Goal: Information Seeking & Learning: Check status

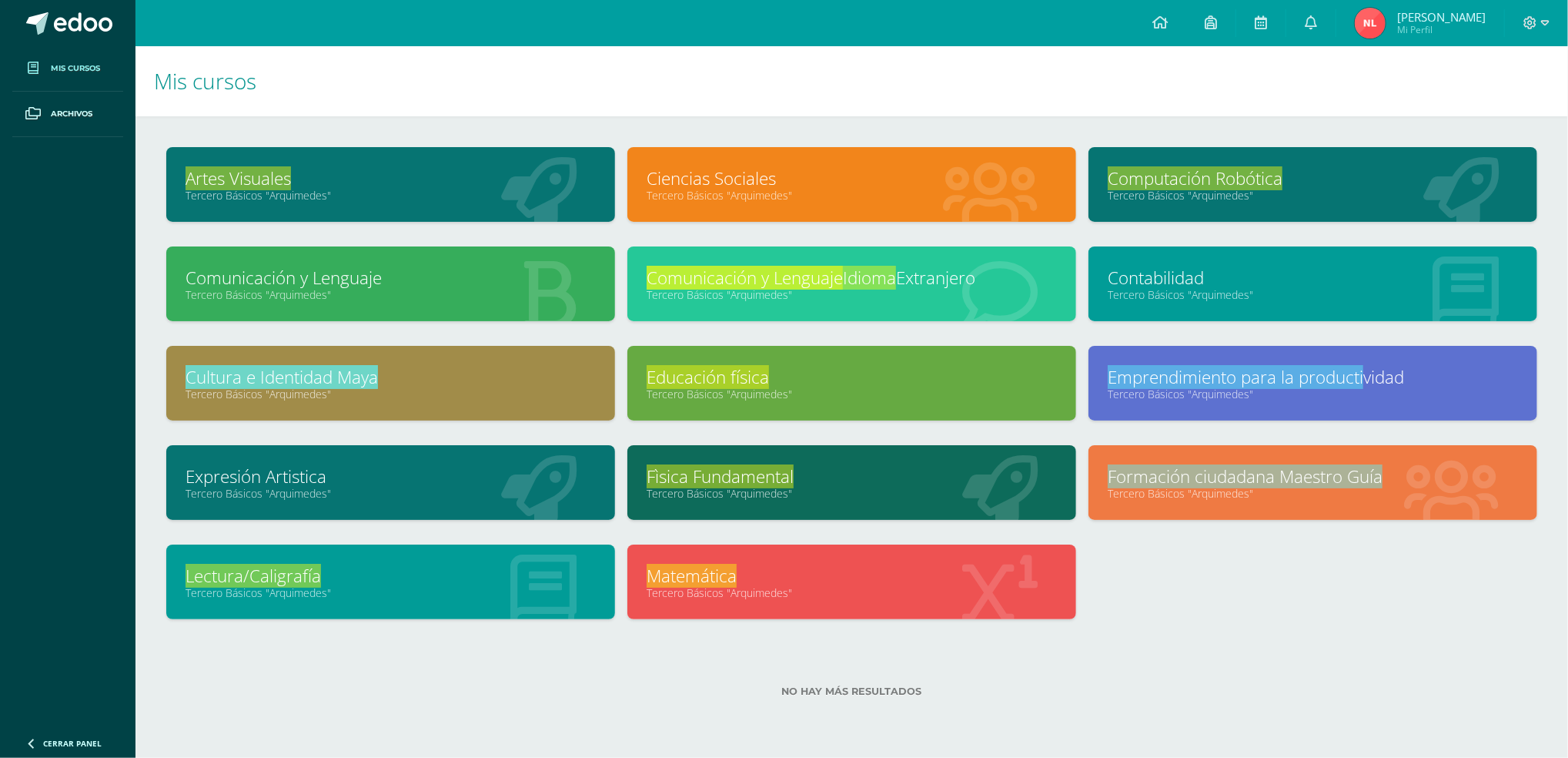
click at [830, 490] on link "Tercero Básicos "Arquimedes"" at bounding box center [851, 493] width 410 height 15
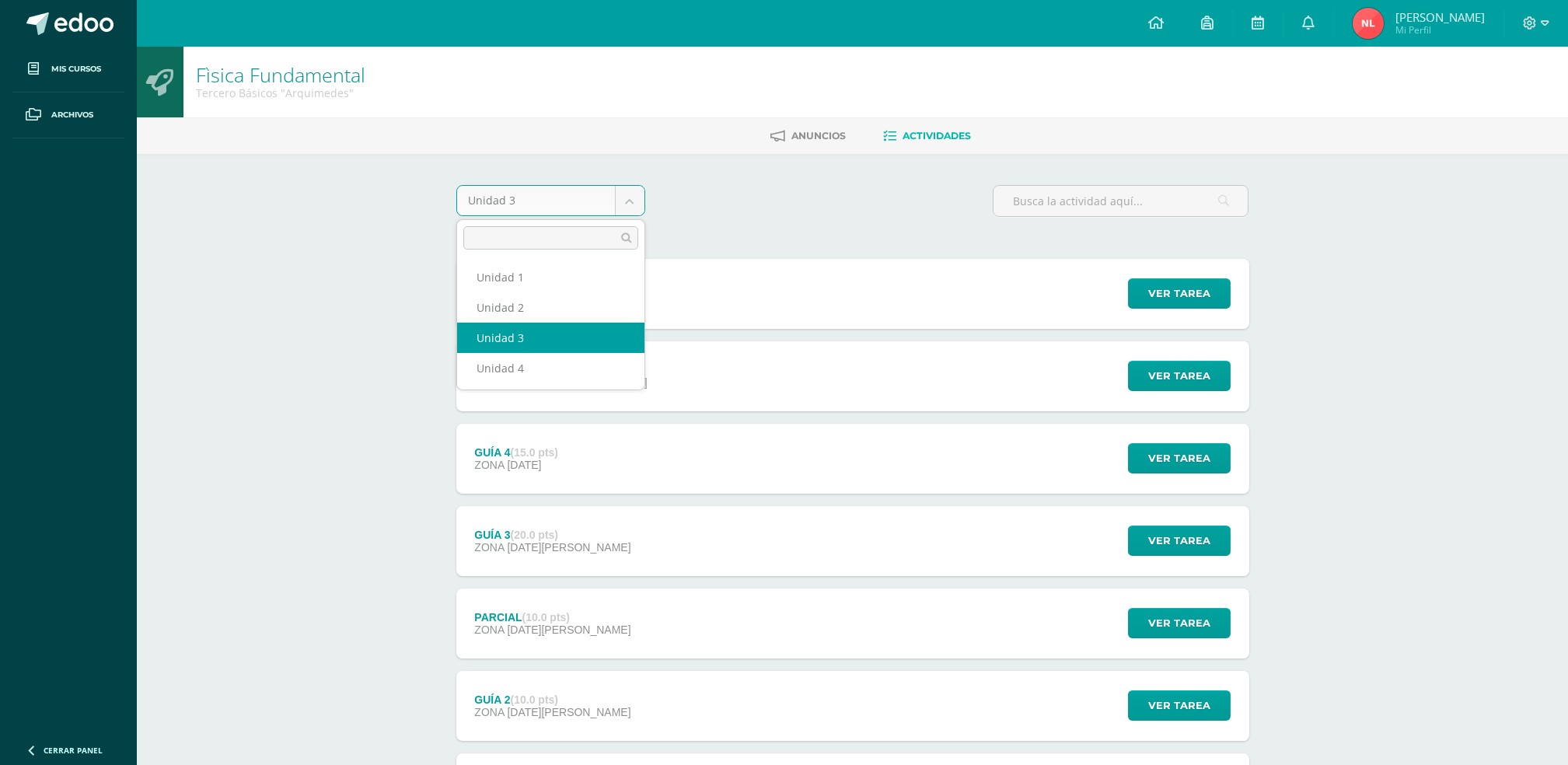
click at [623, 200] on body "Mis cursos Archivos Cerrar panel Artes Visuales Tercero Básicos "[PERSON_NAME]"…" at bounding box center [784, 463] width 1568 height 927
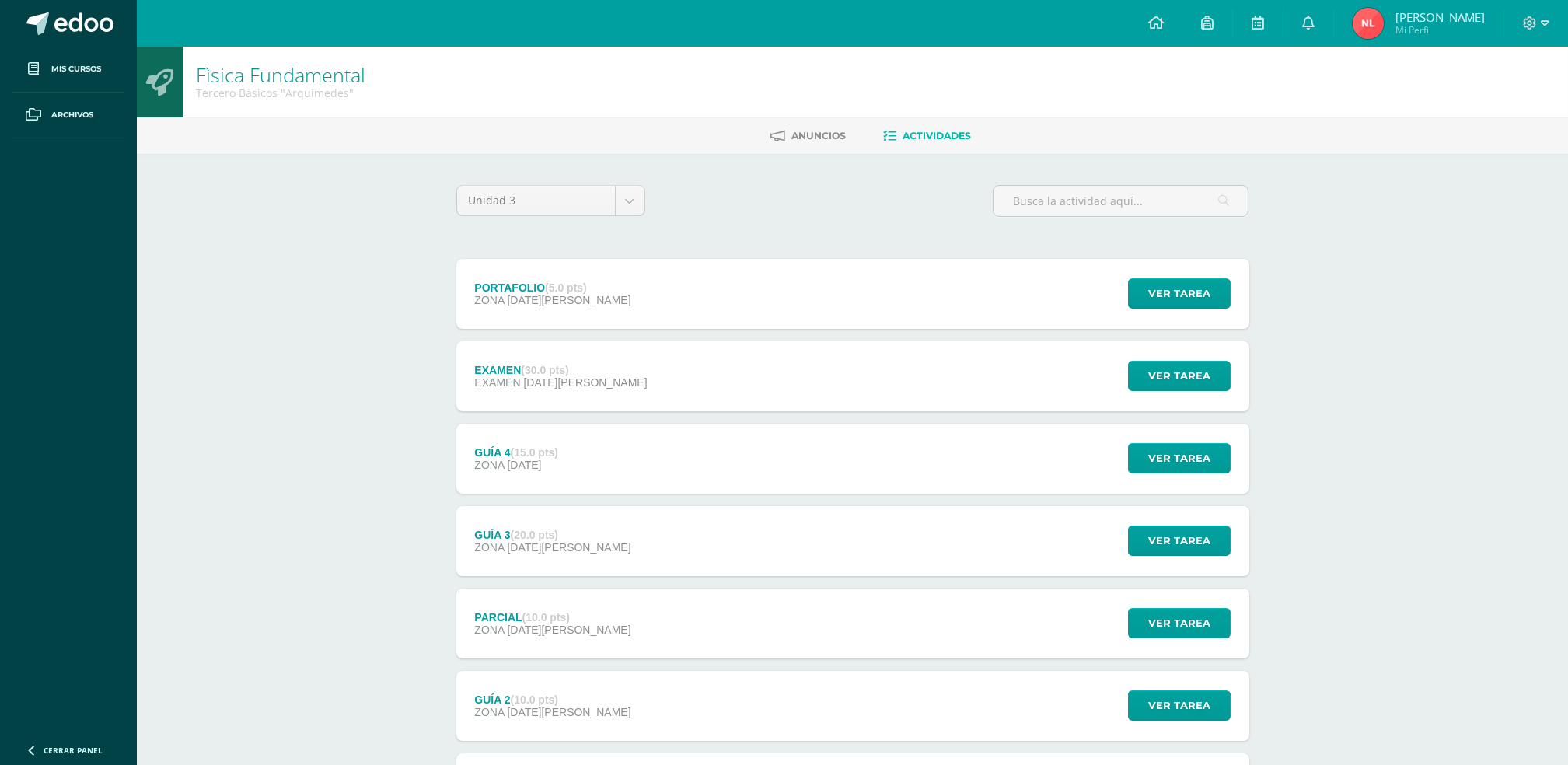
click at [686, 222] on body "Mis cursos Archivos Cerrar panel Artes Visuales Tercero Básicos "[PERSON_NAME]"…" at bounding box center [784, 463] width 1568 height 927
click at [1182, 305] on span "Ver tarea" at bounding box center [1179, 293] width 63 height 29
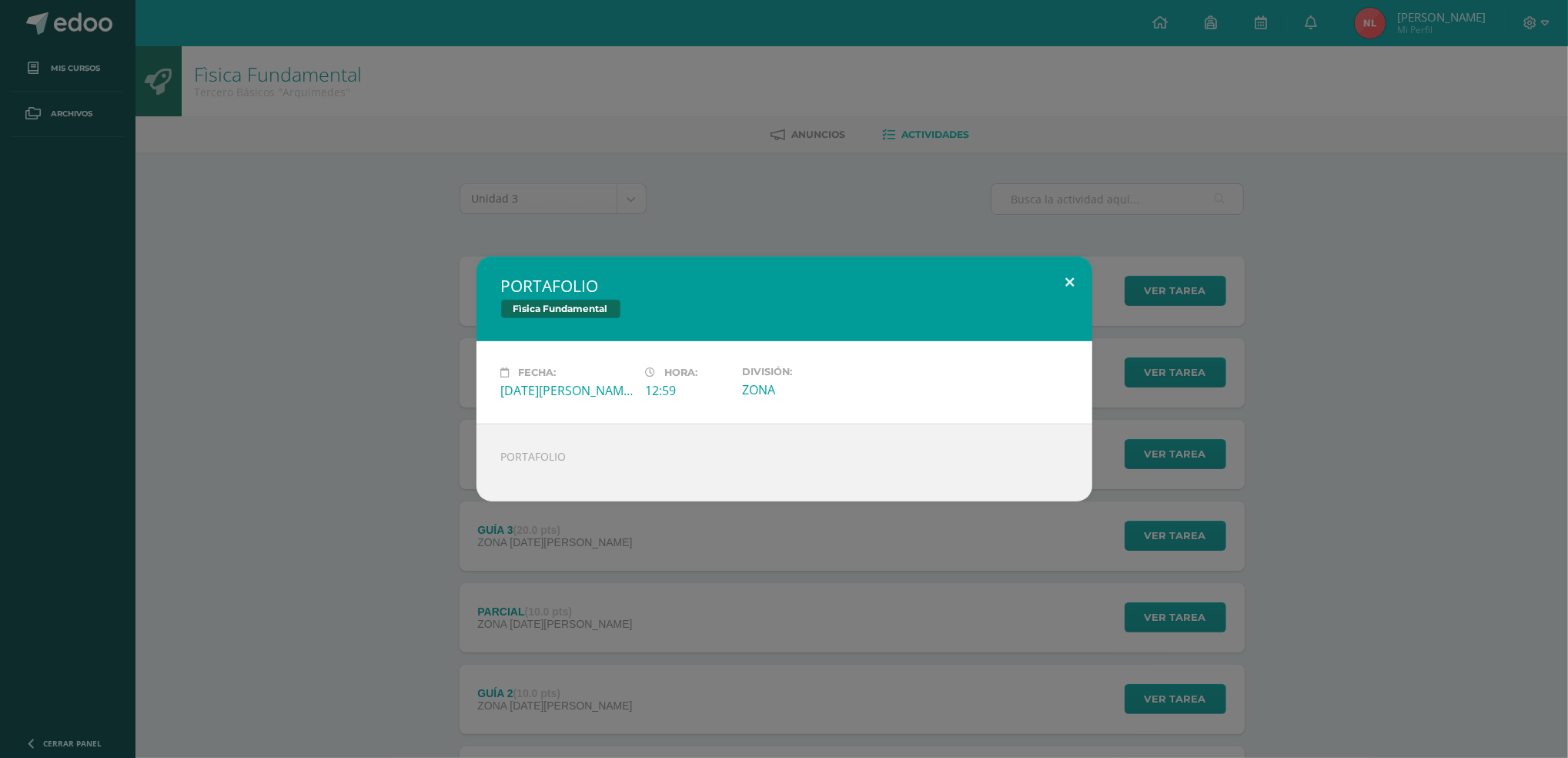
click at [1066, 279] on button at bounding box center [1071, 282] width 44 height 53
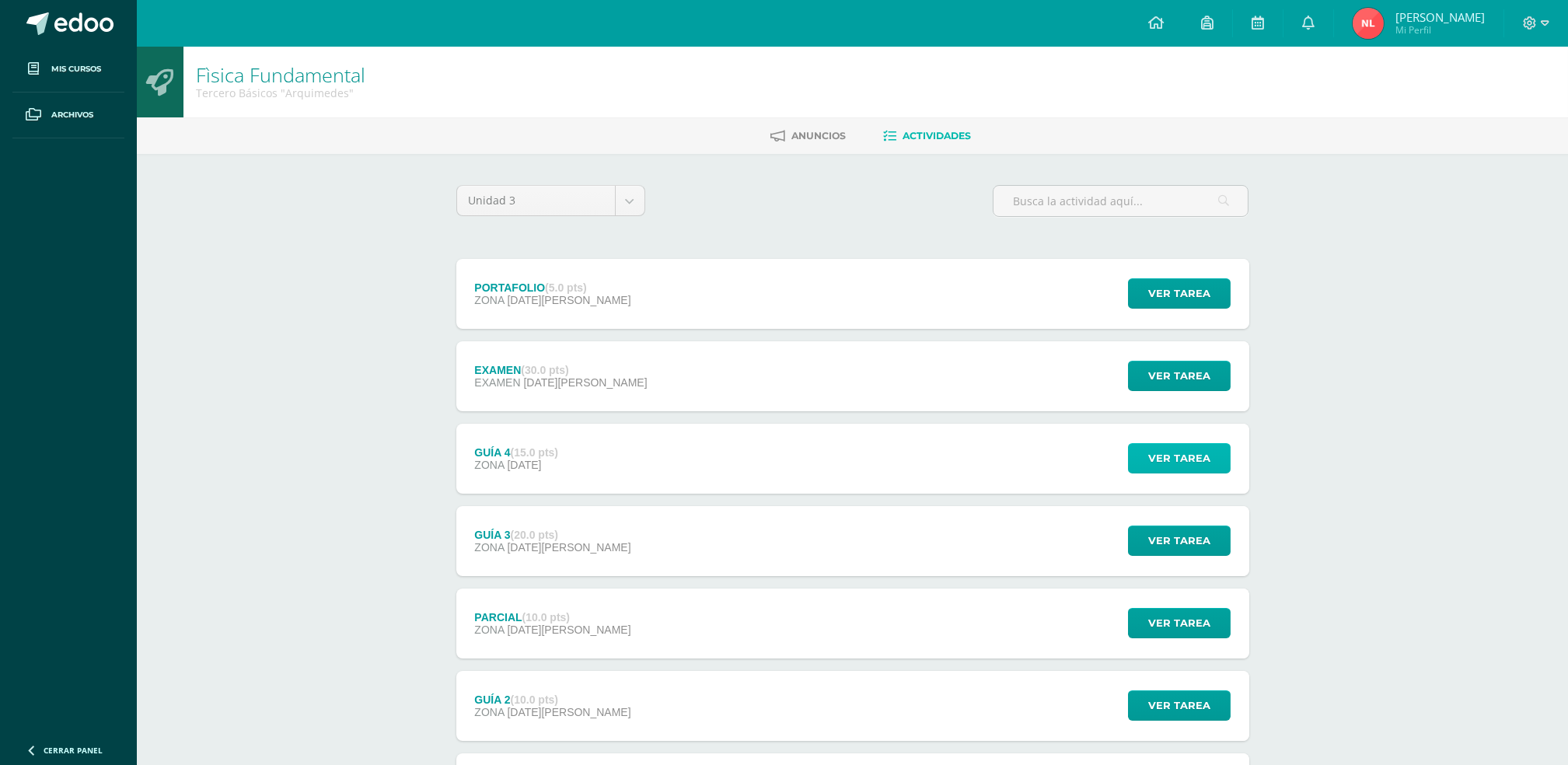
click at [1174, 449] on span "Ver tarea" at bounding box center [1179, 458] width 63 height 29
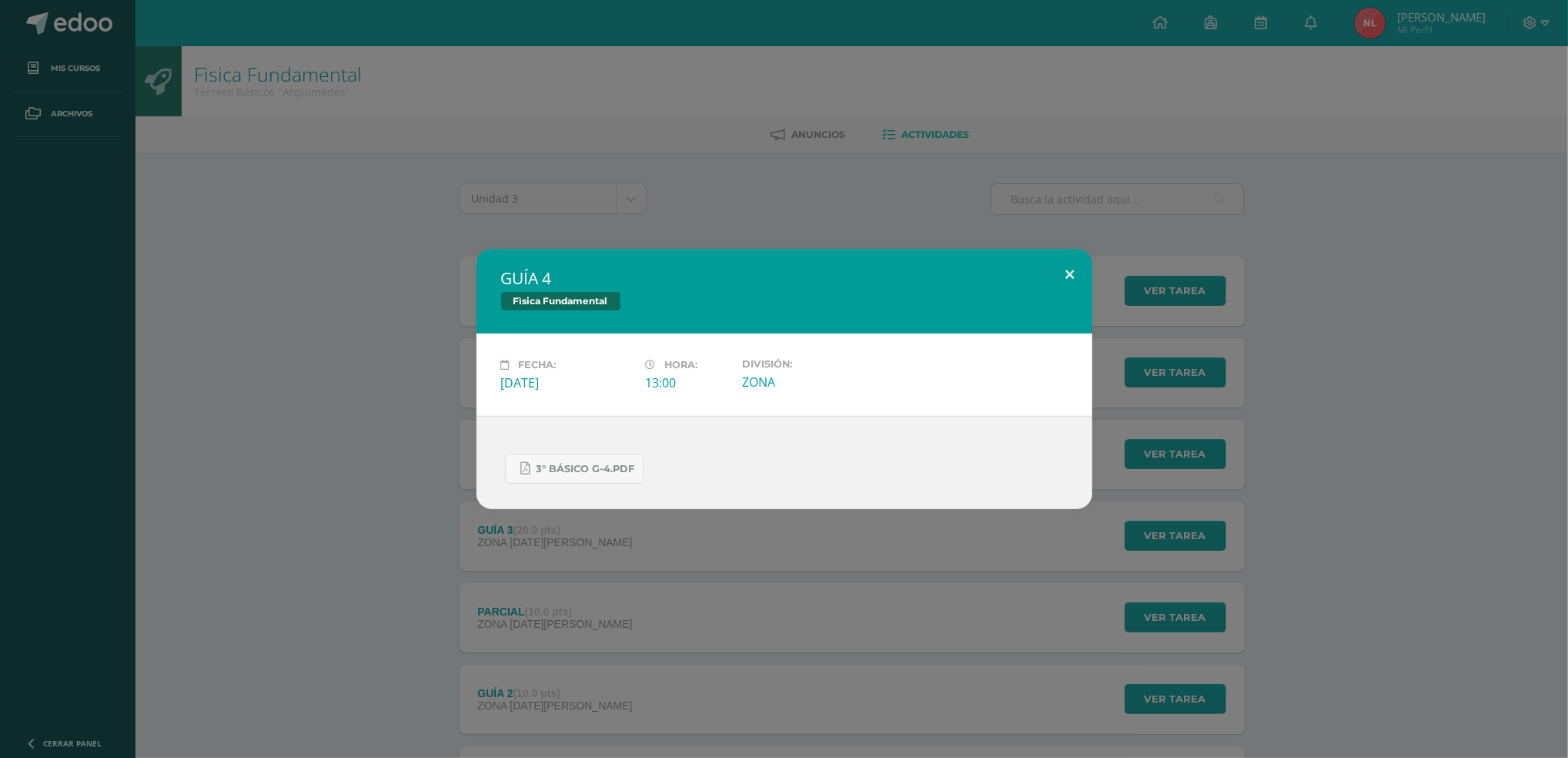
click at [1072, 266] on button at bounding box center [1071, 275] width 44 height 53
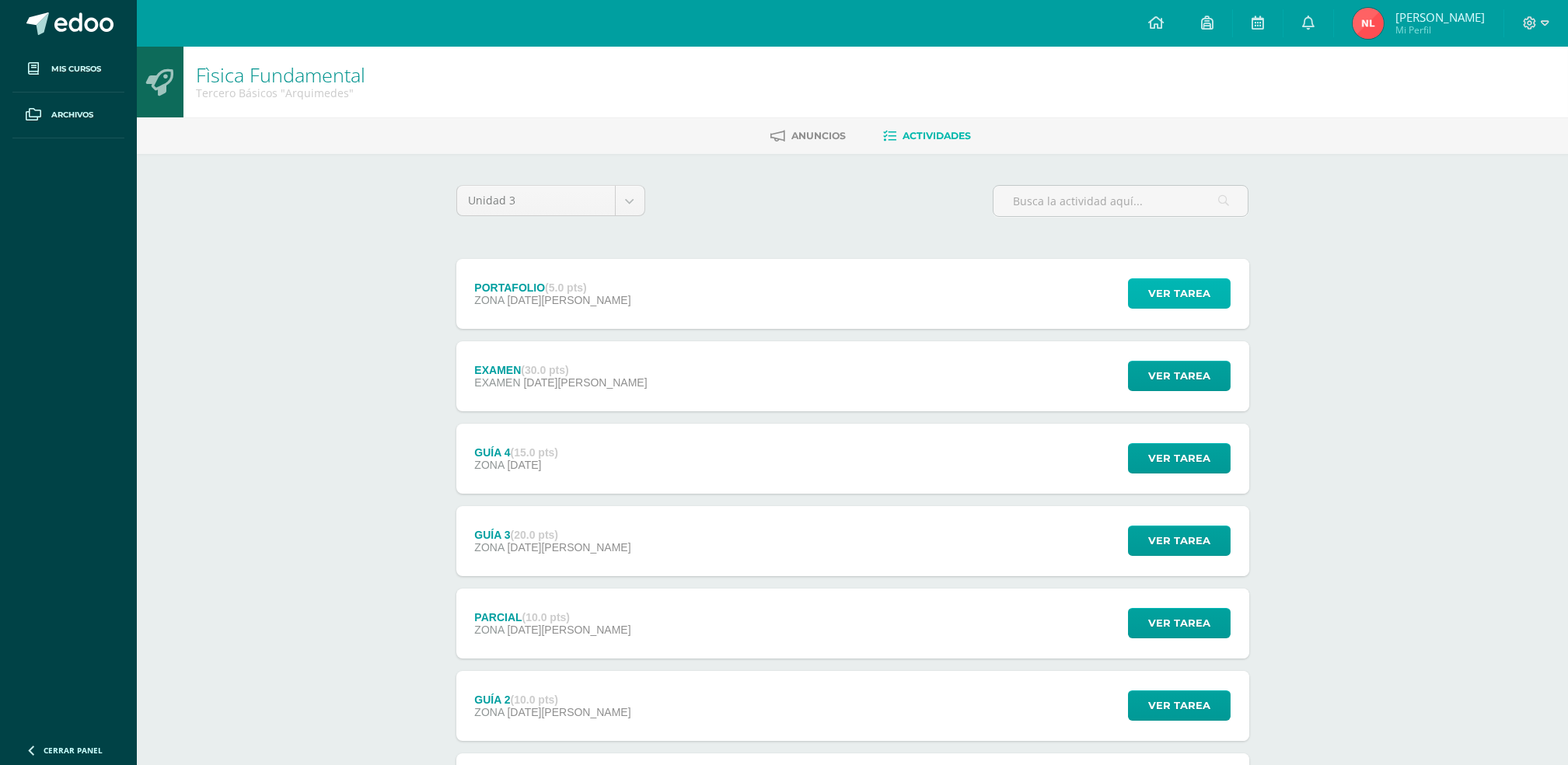
click at [1169, 303] on span "Ver tarea" at bounding box center [1179, 293] width 63 height 29
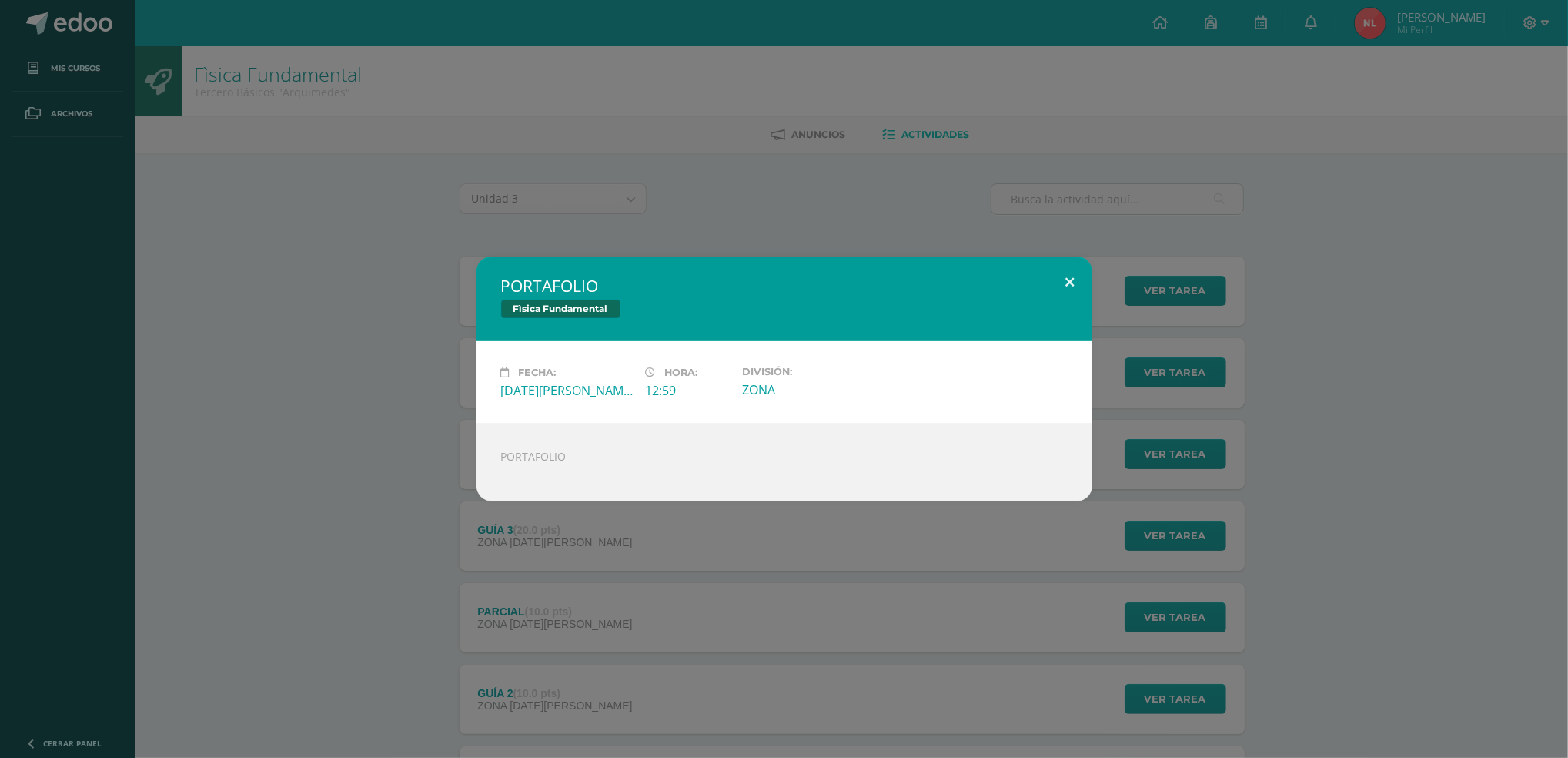
click at [1077, 275] on button at bounding box center [1071, 282] width 44 height 53
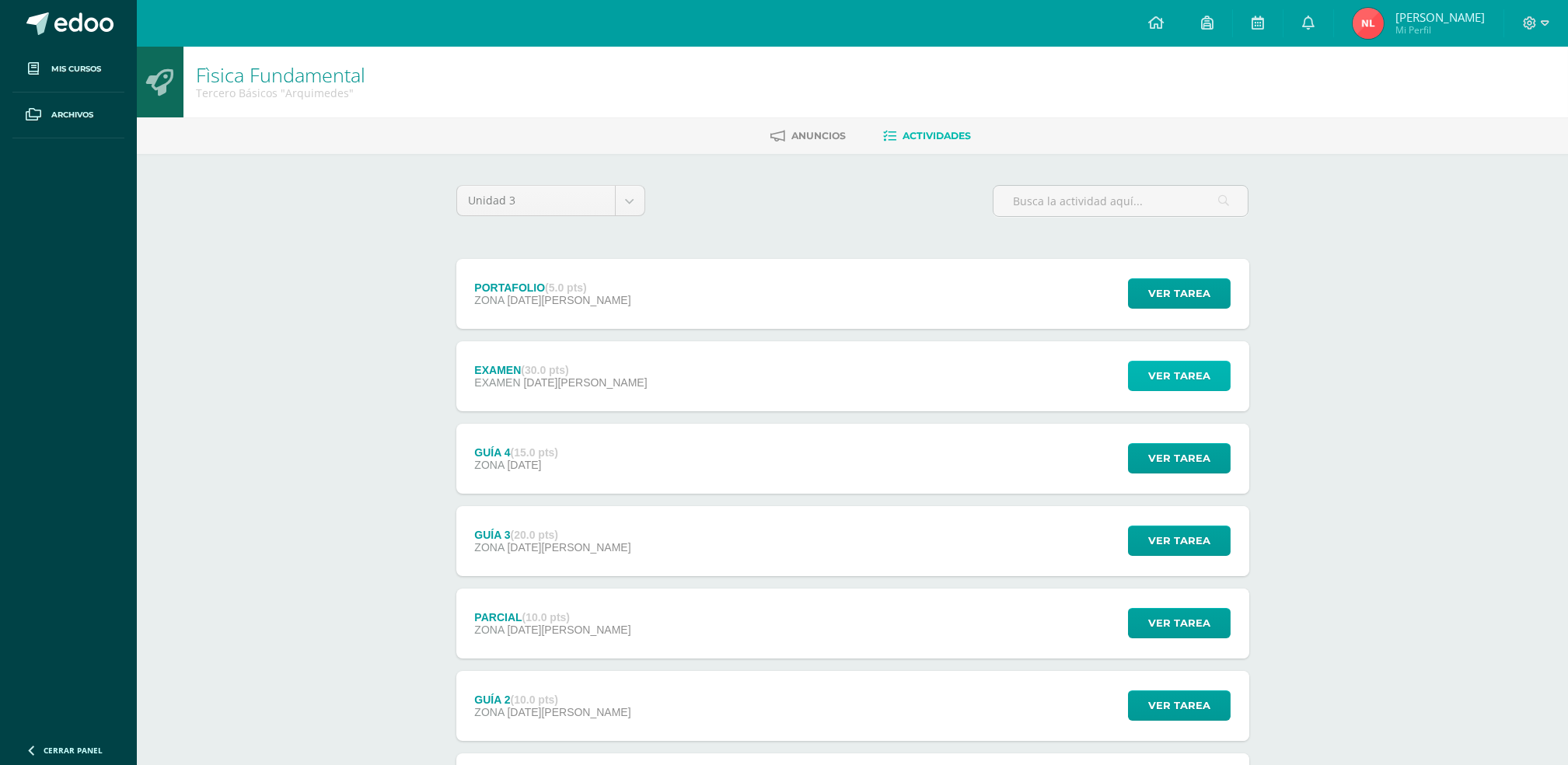
click at [1180, 370] on span "Ver tarea" at bounding box center [1179, 375] width 63 height 29
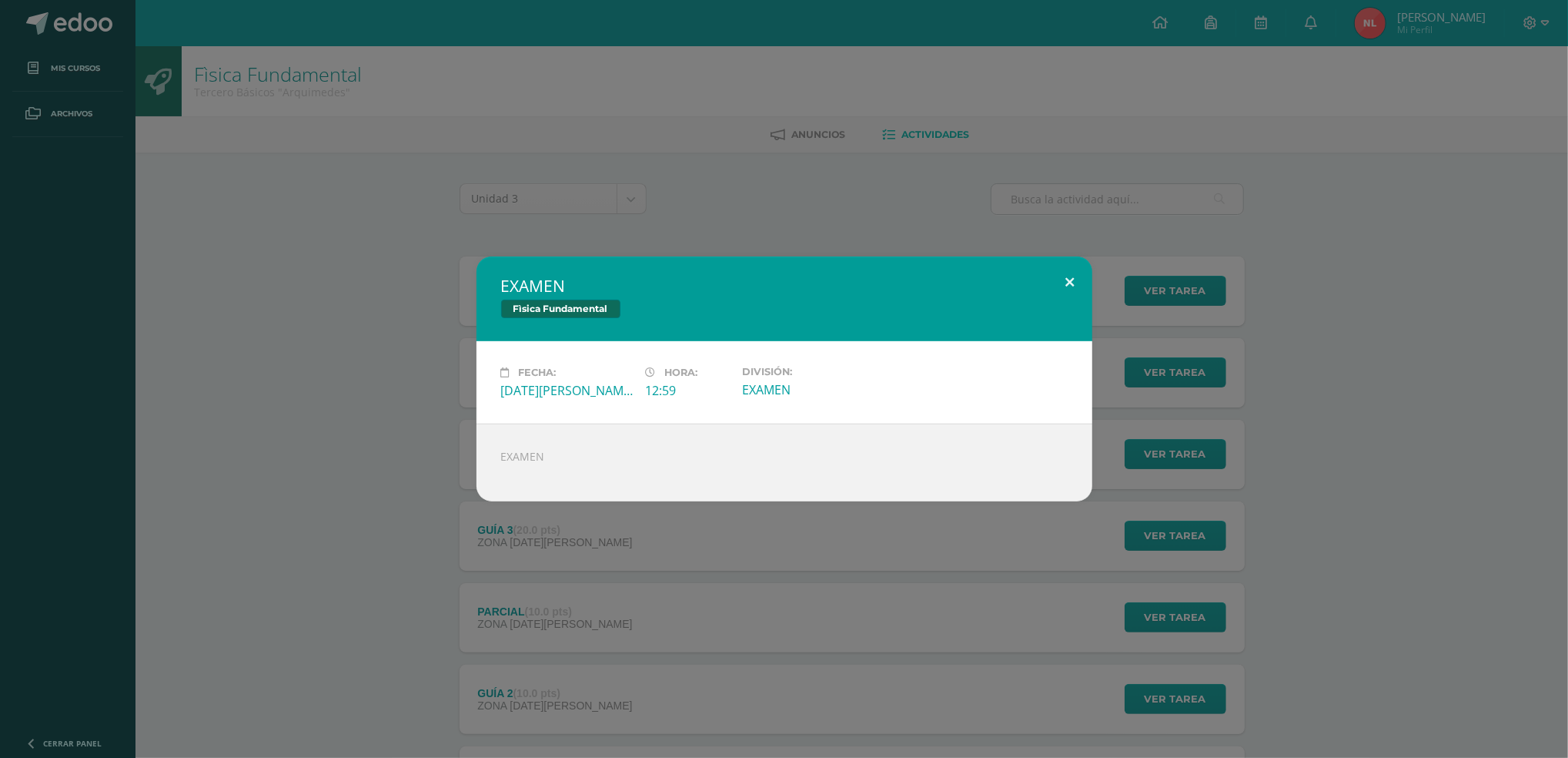
click at [1065, 268] on button at bounding box center [1071, 282] width 44 height 53
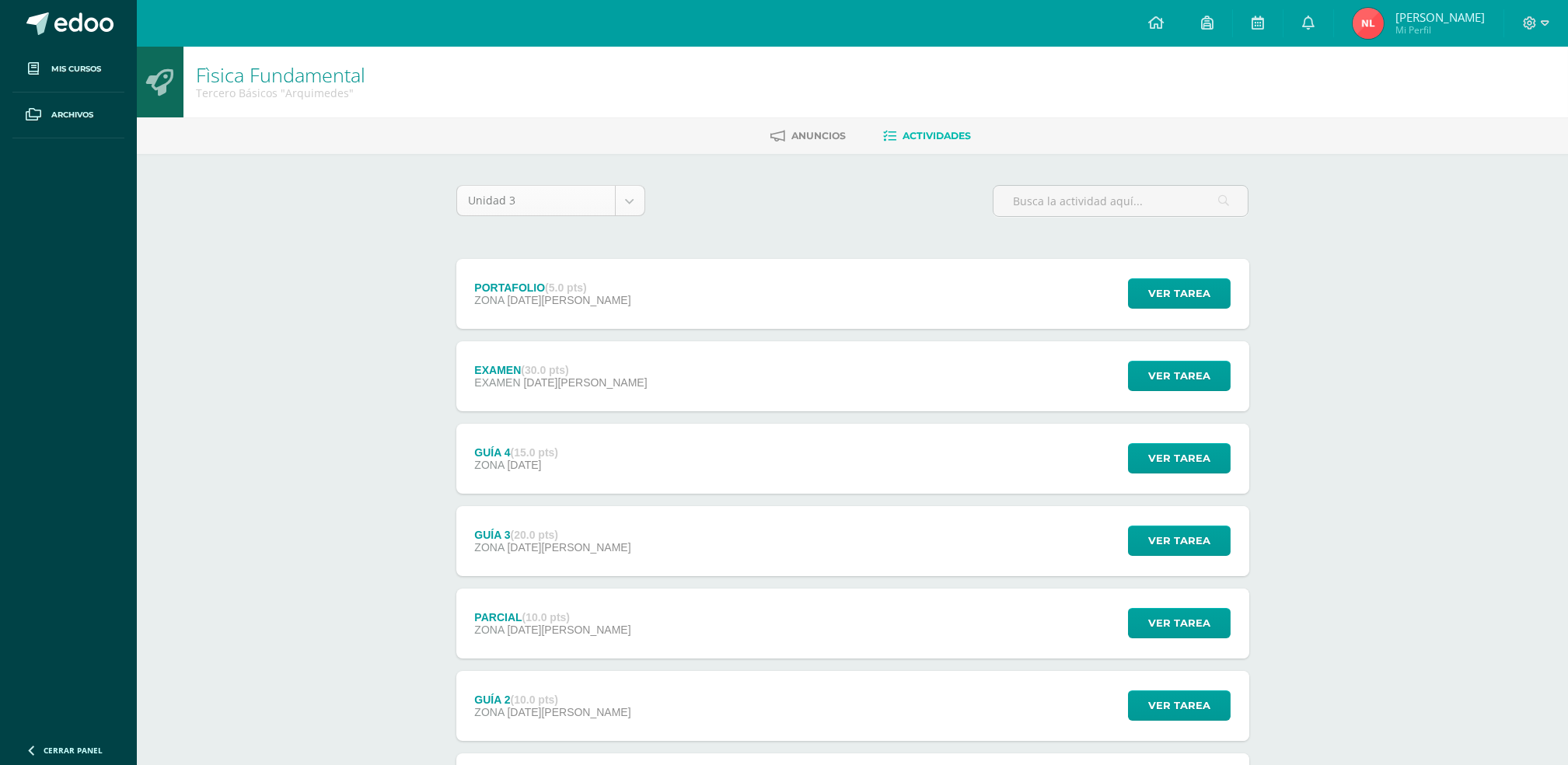
drag, startPoint x: 647, startPoint y: 201, endPoint x: 630, endPoint y: 200, distance: 17.0
click at [630, 200] on div "Unidad 3 Unidad 1 Unidad 2 Unidad 3 Unidad 4" at bounding box center [551, 207] width 201 height 44
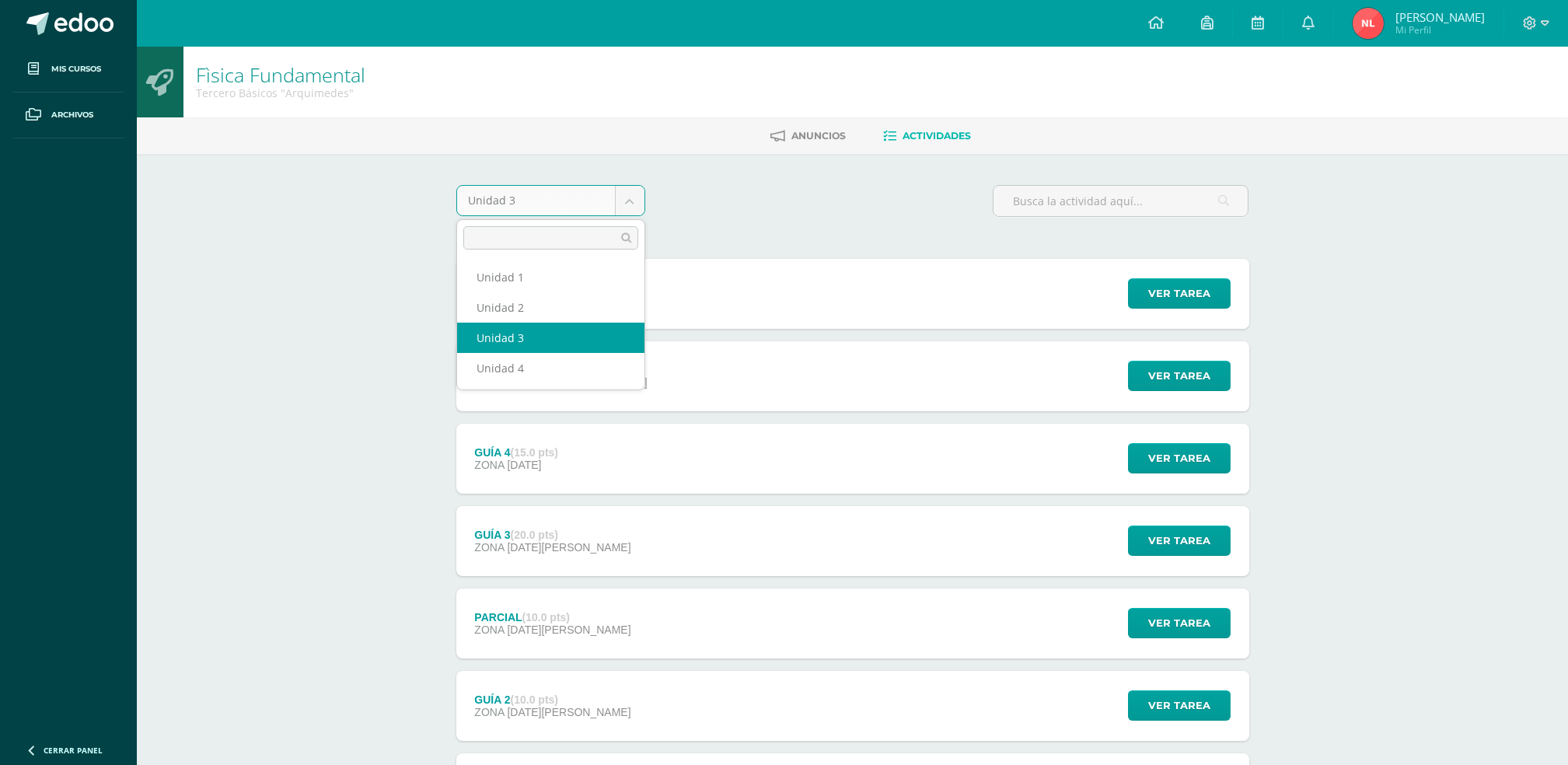
click at [630, 200] on body "Mis cursos Archivos Cerrar panel Artes Visuales Tercero Básicos "Arquimedes" Ci…" at bounding box center [784, 463] width 1568 height 927
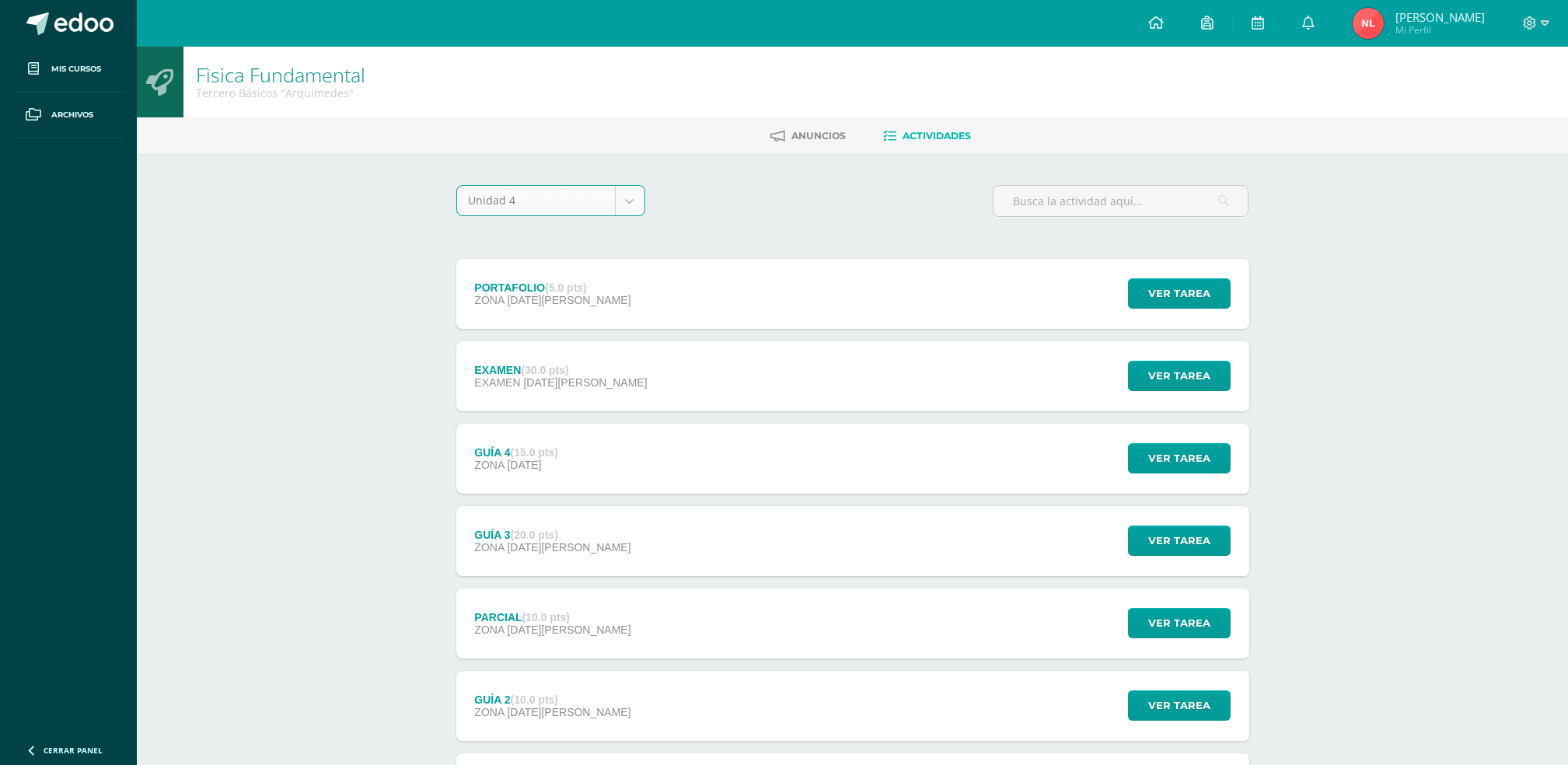
select select "Unidad 4"
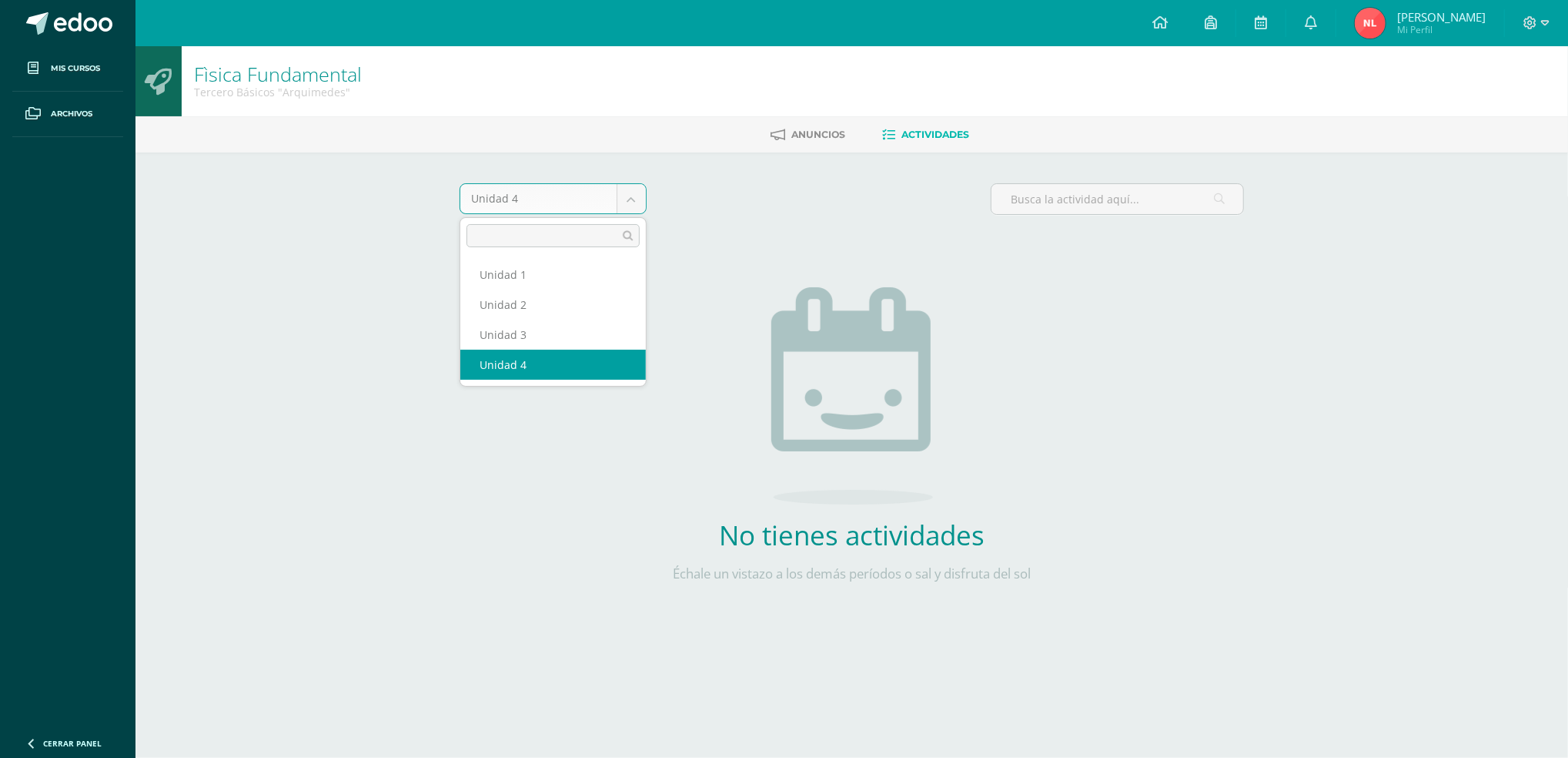
click at [631, 206] on body "Mis cursos Archivos Cerrar panel Artes Visuales Tercero Básicos "[PERSON_NAME]"…" at bounding box center [784, 331] width 1568 height 662
select select "Unidad 3"
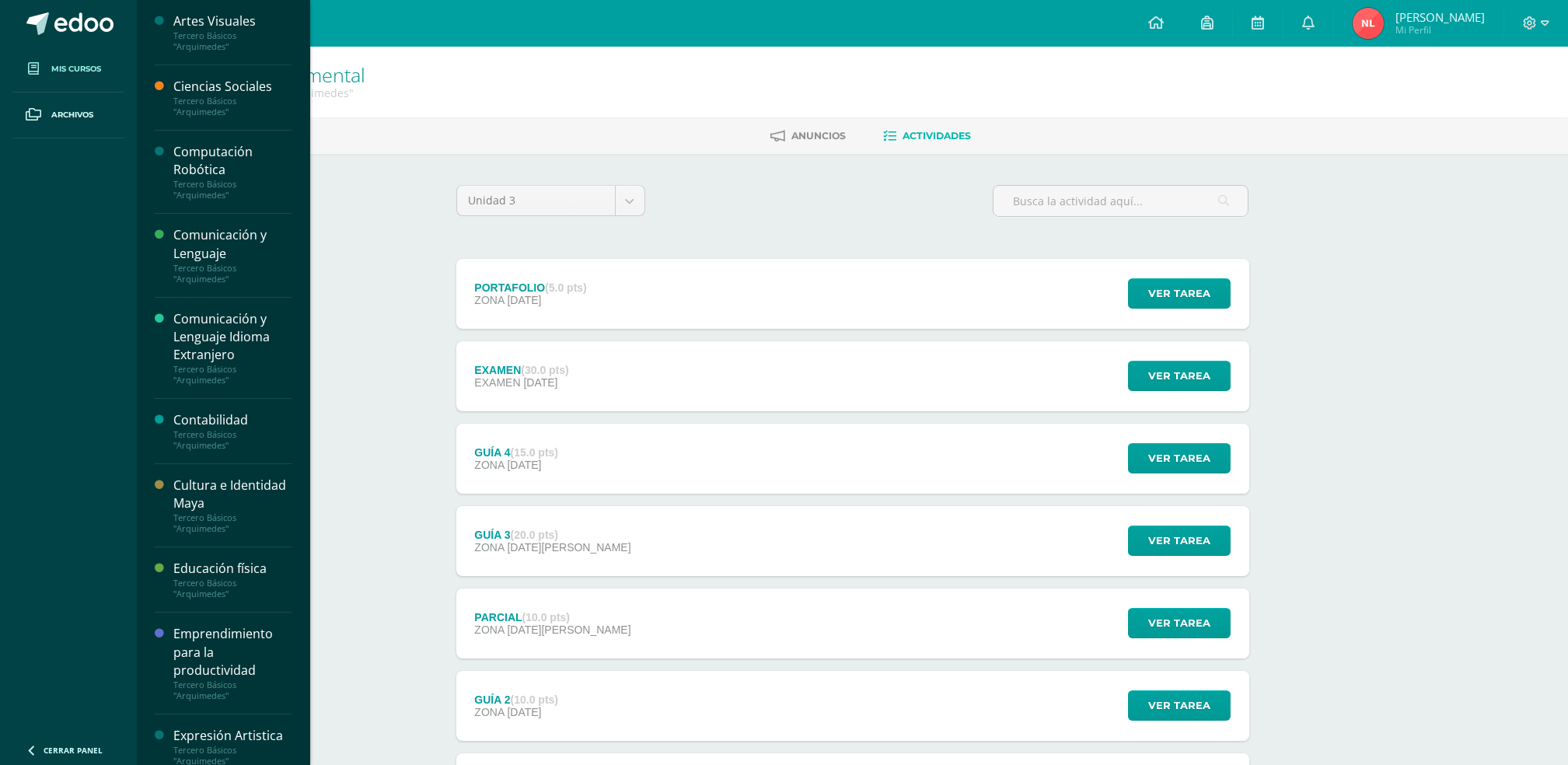
click at [114, 64] on link "Mis cursos" at bounding box center [68, 70] width 112 height 46
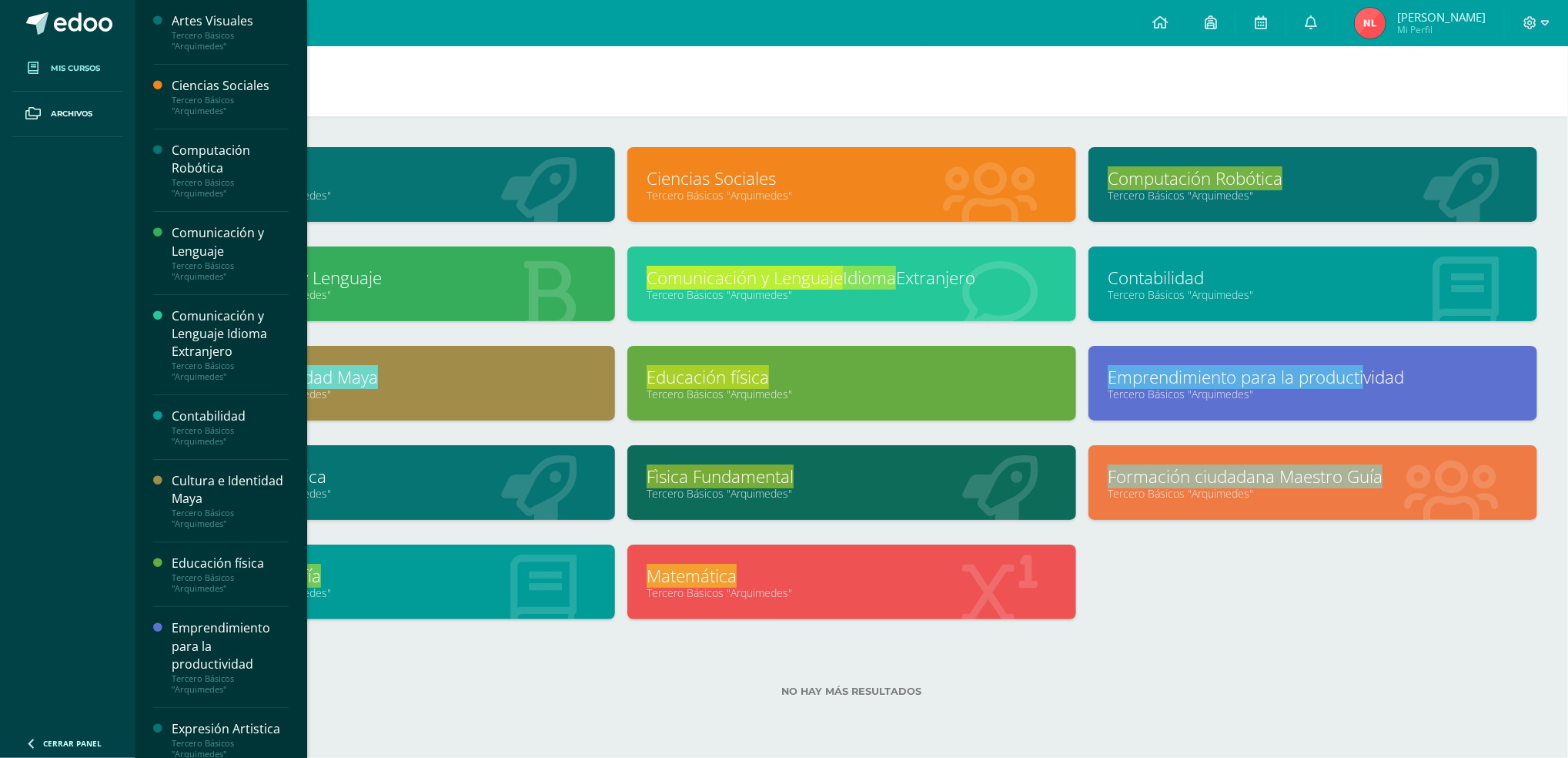
click at [1435, 365] on link "Emprendimiento para la producti vidad" at bounding box center [1312, 377] width 410 height 24
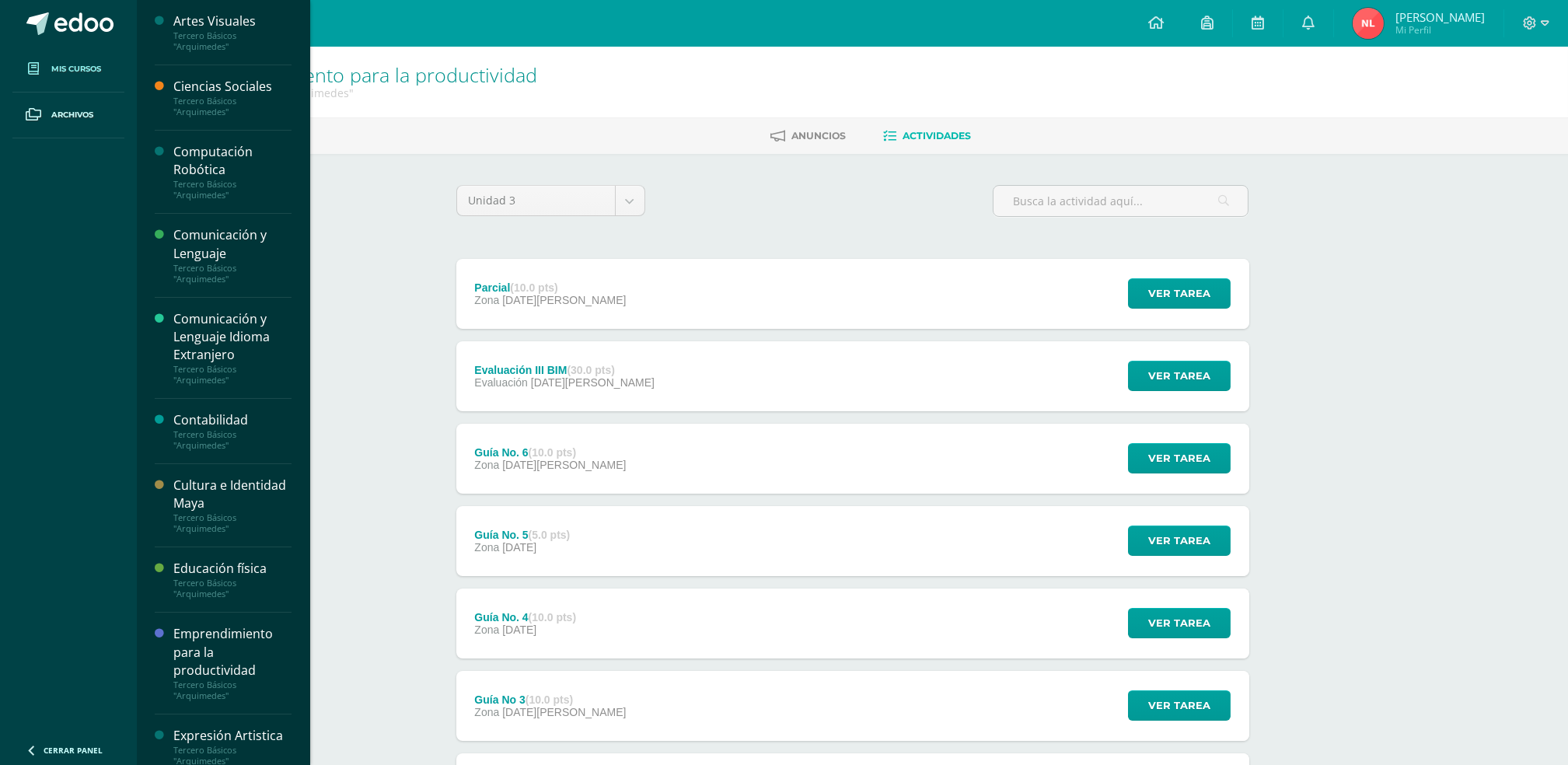
click at [102, 47] on link "Mis cursos" at bounding box center [68, 70] width 112 height 46
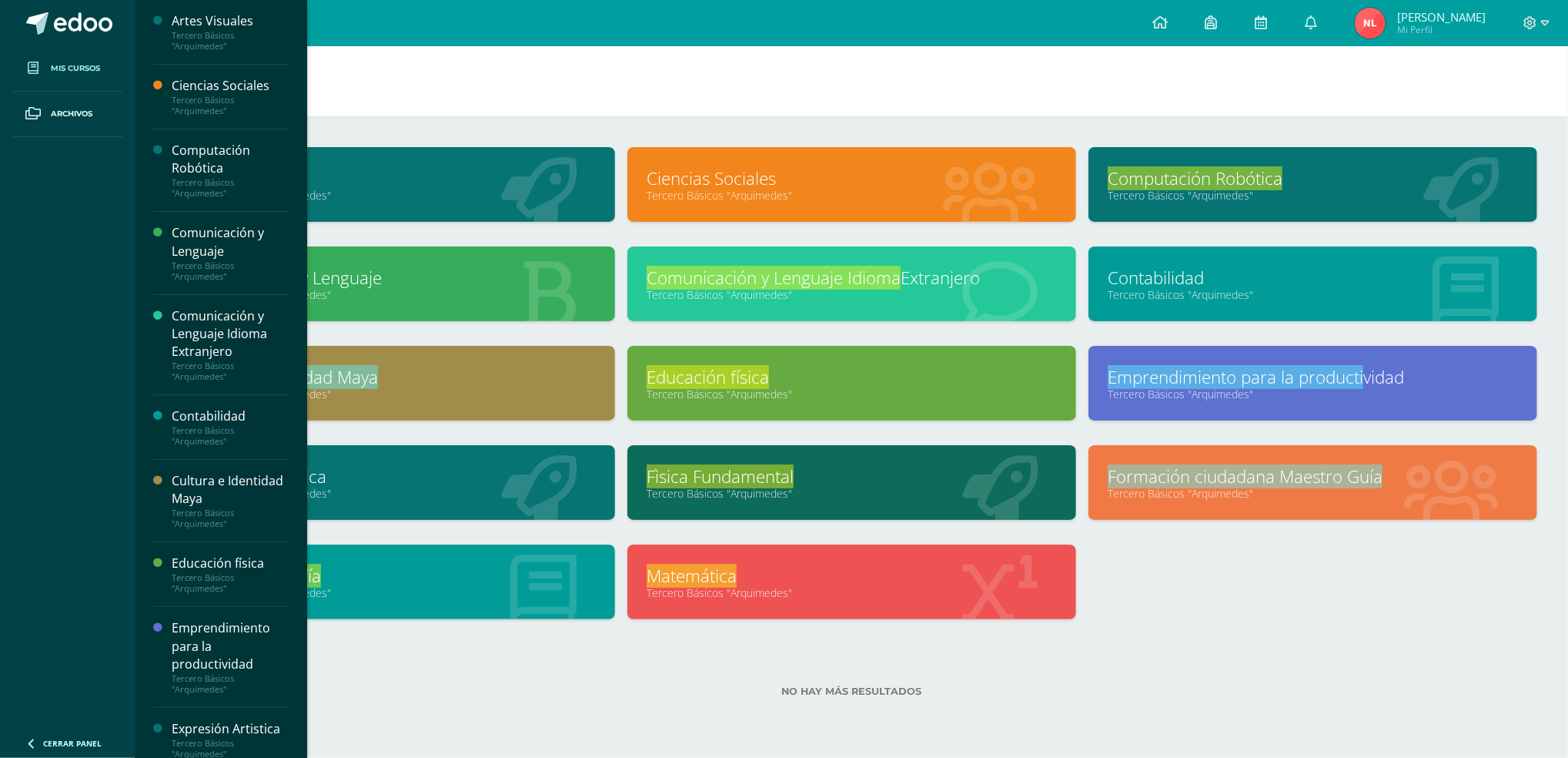
click at [995, 287] on link "Tercero Básicos "Arquimedes"" at bounding box center [851, 294] width 410 height 15
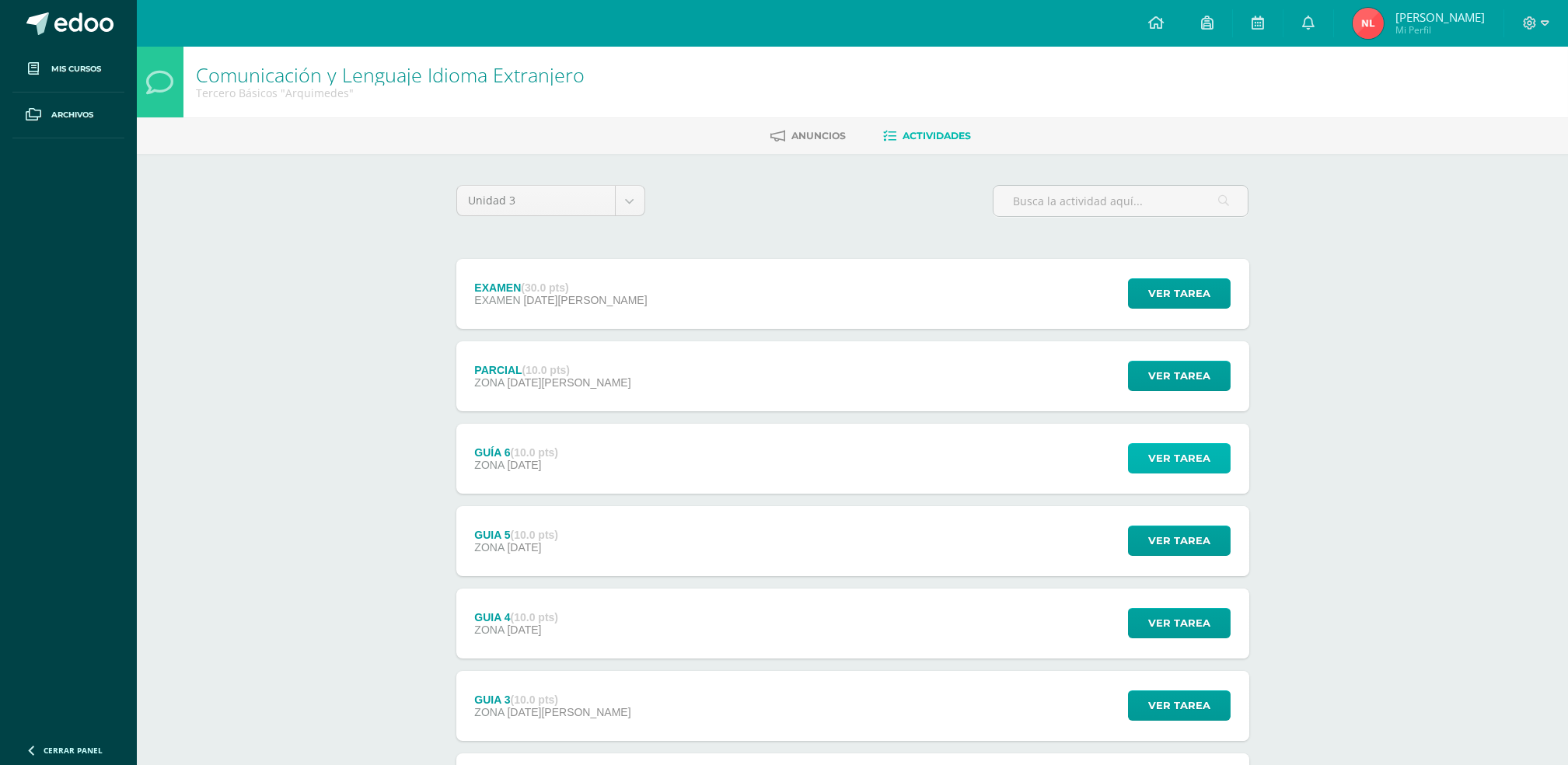
click at [1166, 451] on span "Ver tarea" at bounding box center [1179, 458] width 63 height 29
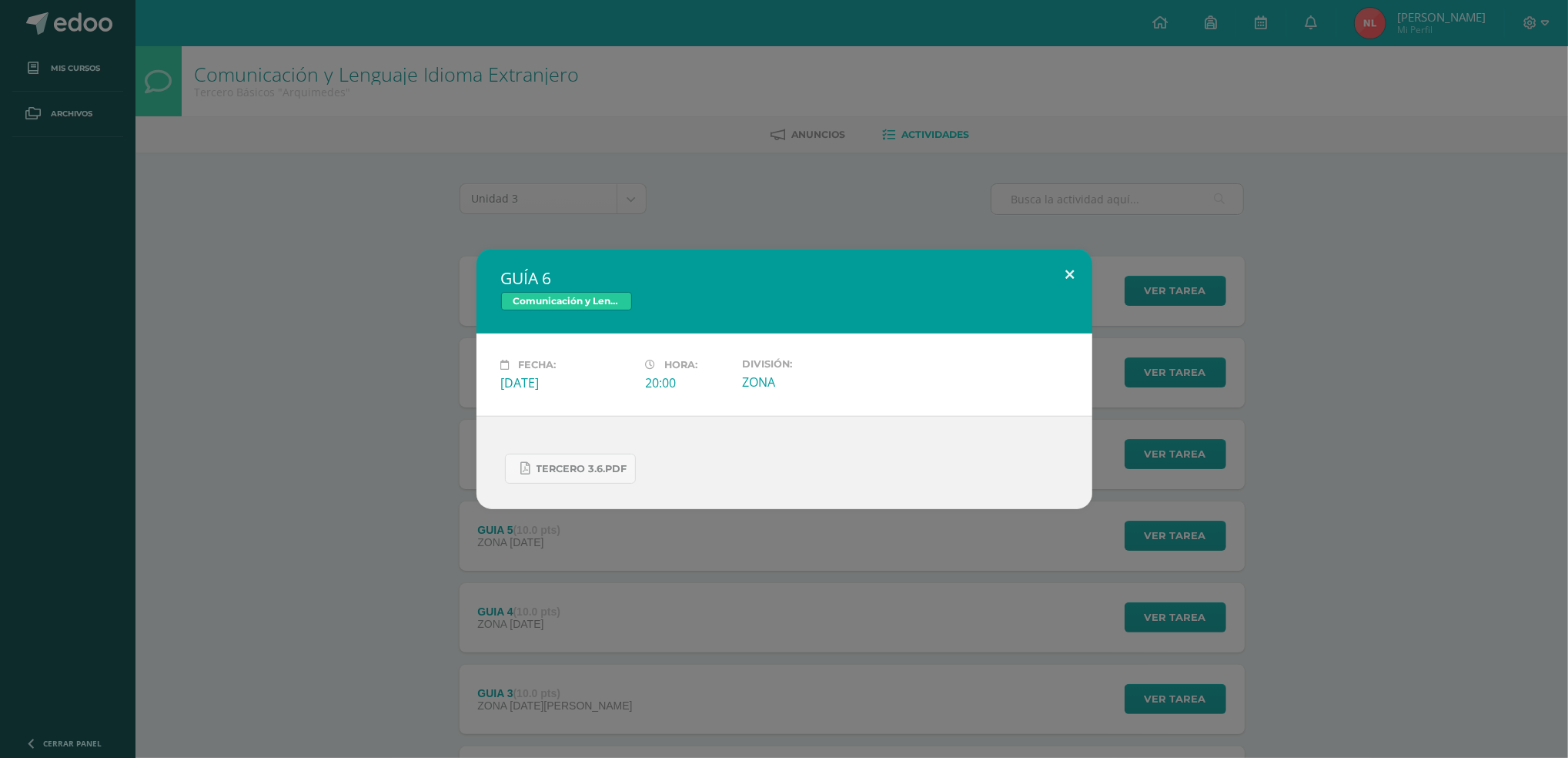
click at [1073, 281] on button at bounding box center [1071, 275] width 44 height 53
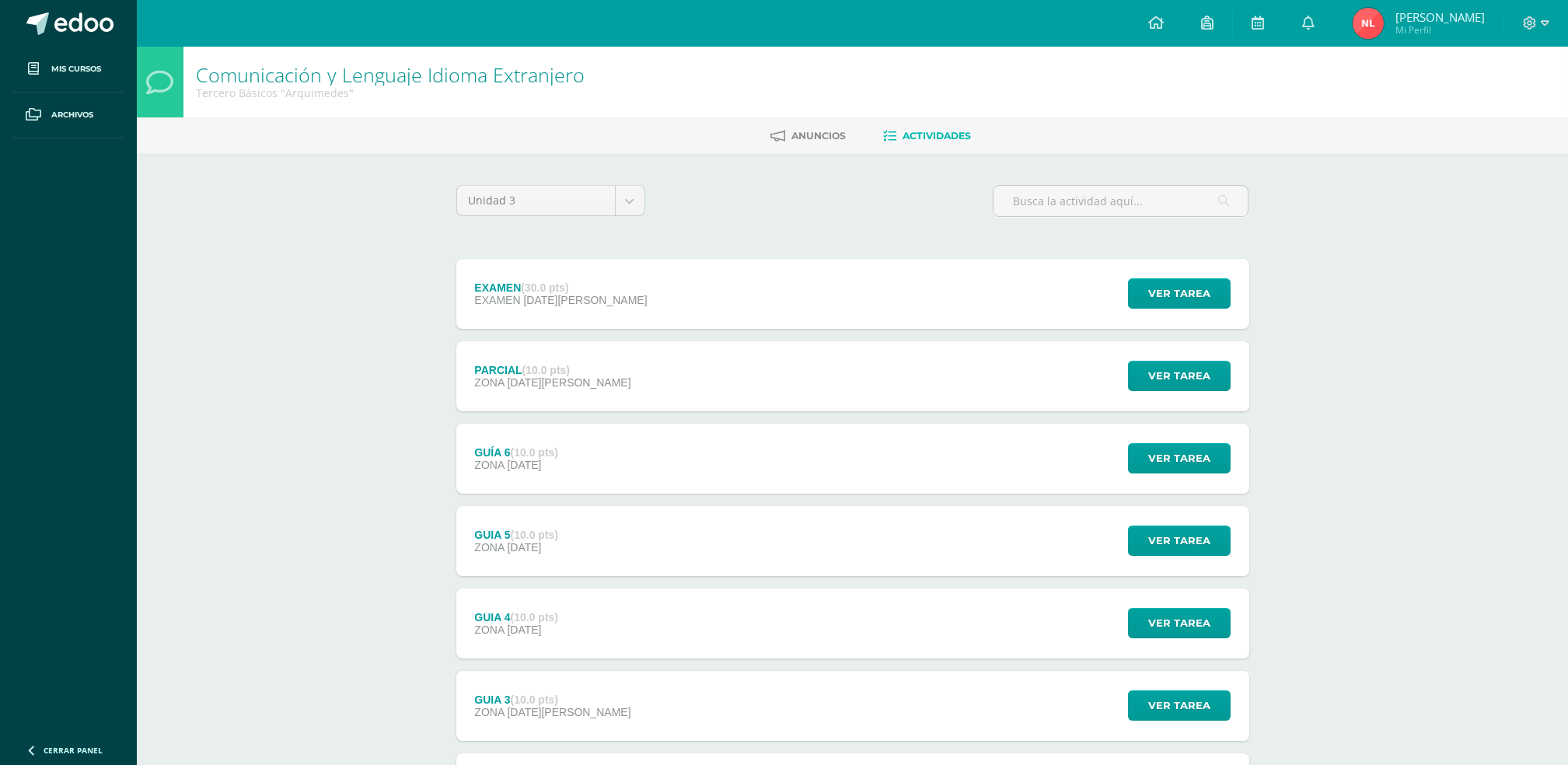
click at [645, 199] on div "Unidad 3 Unidad 1 Unidad 2 Unidad 3 Unidad 4" at bounding box center [551, 207] width 201 height 44
click at [631, 201] on body "Mis cursos Archivos Cerrar panel Artes Visuales Tercero Básicos "Arquimedes" Ci…" at bounding box center [784, 504] width 1568 height 1009
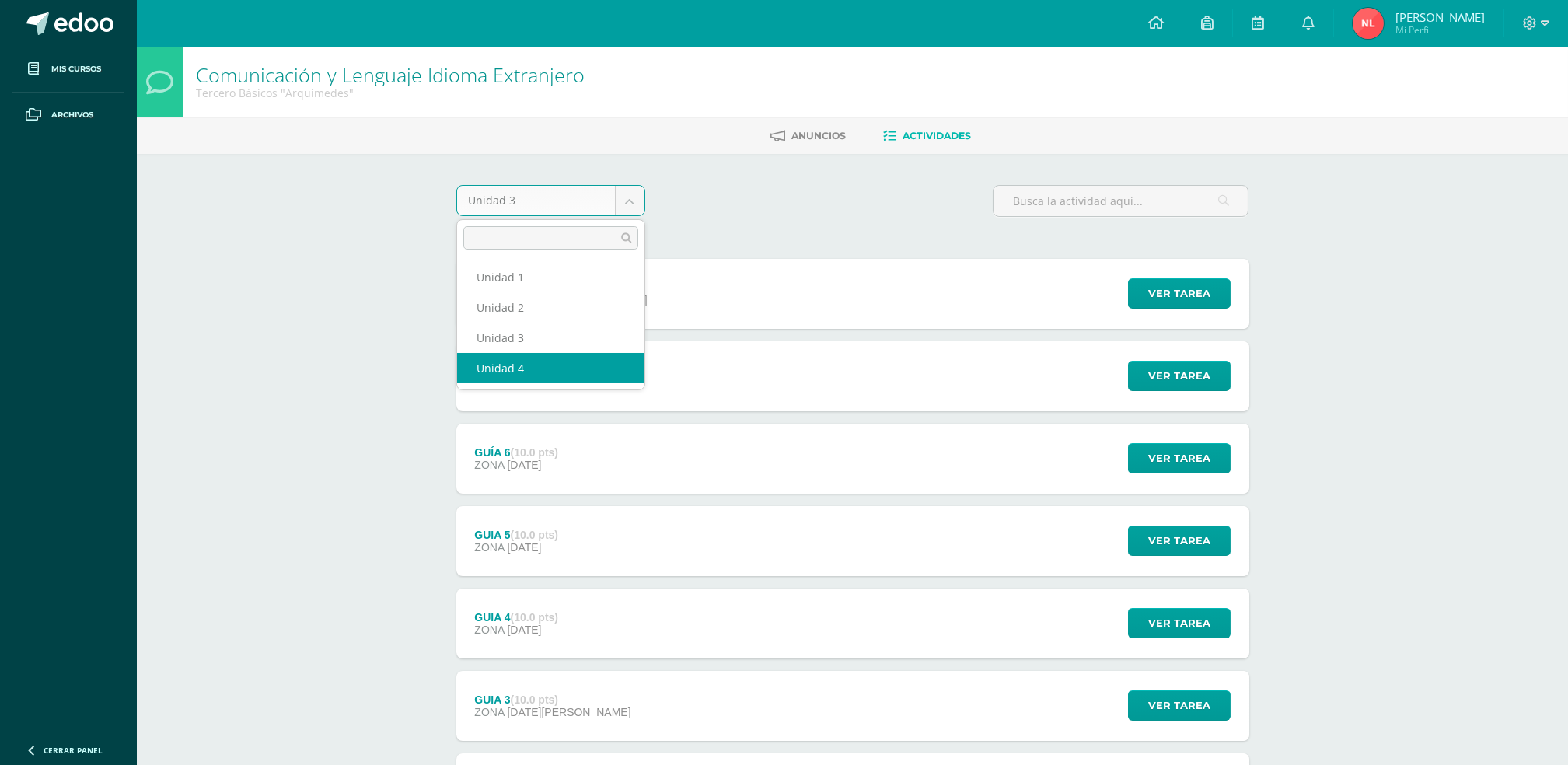
select select "Unidad 4"
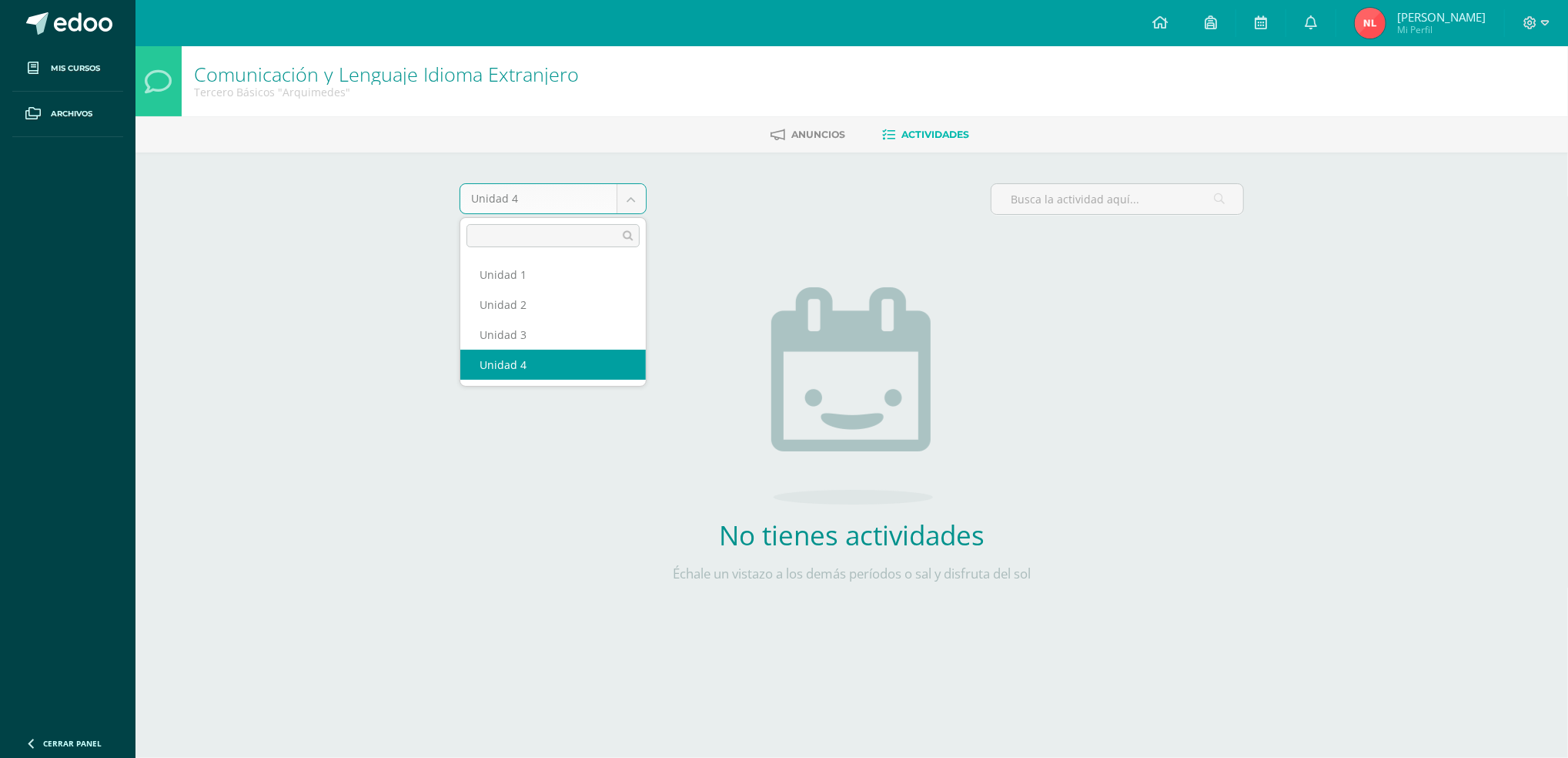
click at [635, 203] on body "Mis cursos Archivos Cerrar panel Artes Visuales Tercero Básicos "Arquimedes" Ci…" at bounding box center [784, 331] width 1568 height 662
select select "Unidad 3"
